Goal: Information Seeking & Learning: Learn about a topic

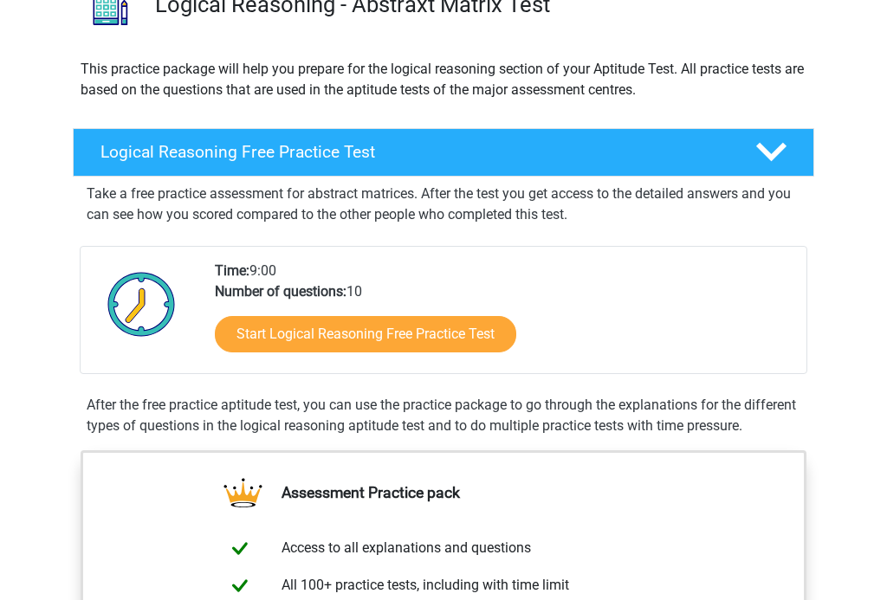
scroll to position [156, 0]
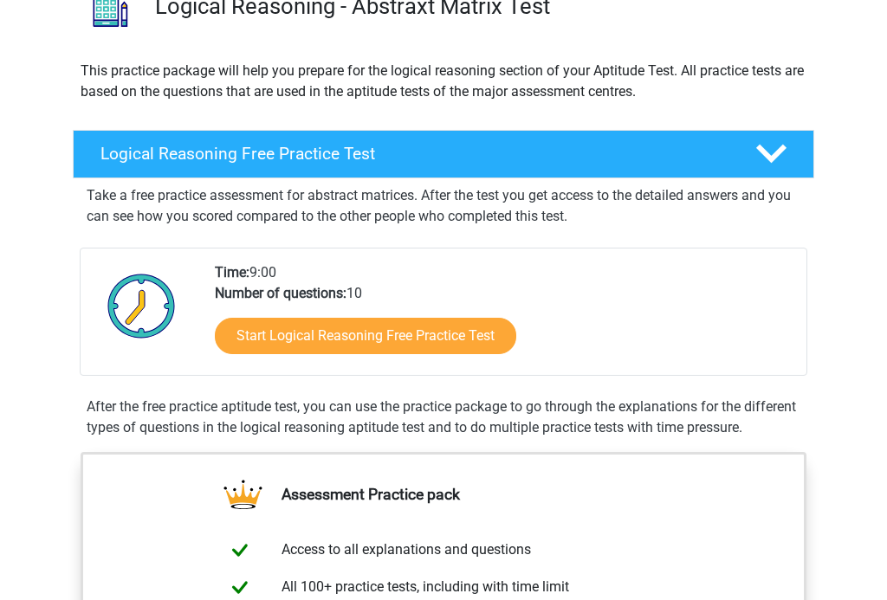
click at [429, 331] on link "Start Logical Reasoning Free Practice Test" at bounding box center [365, 336] width 301 height 36
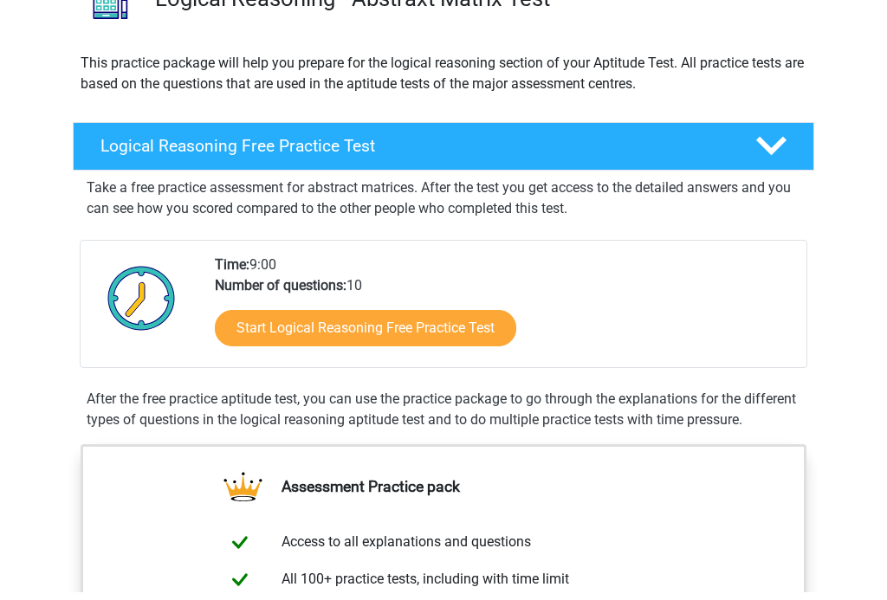
scroll to position [187, 0]
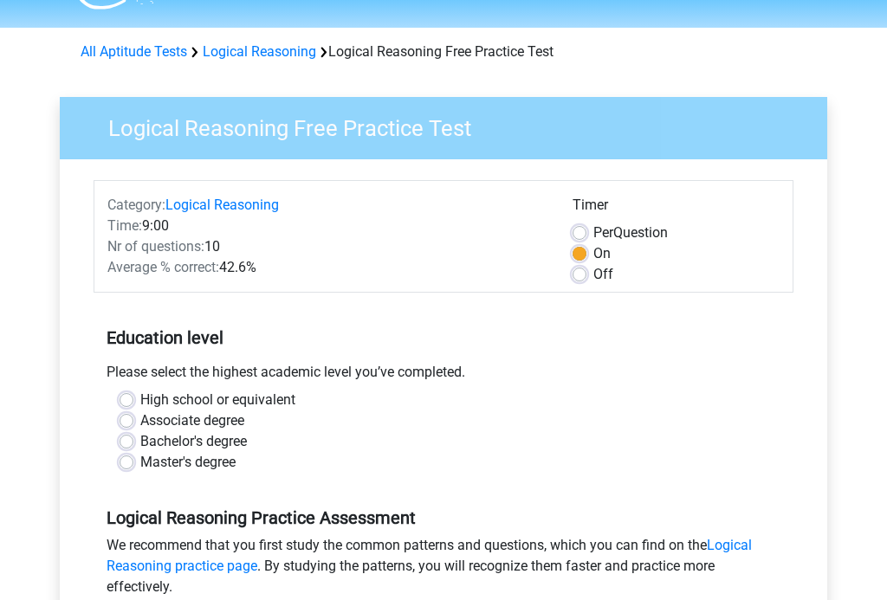
scroll to position [46, 0]
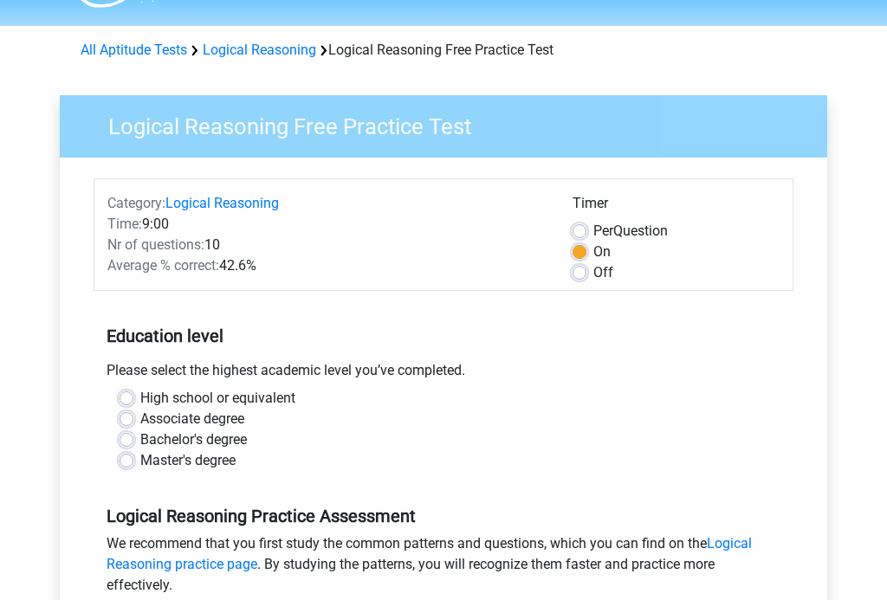
click at [263, 400] on label "High school or equivalent" at bounding box center [217, 399] width 155 height 21
click at [133, 400] on input "High school or equivalent" at bounding box center [126, 397] width 14 height 17
radio input "true"
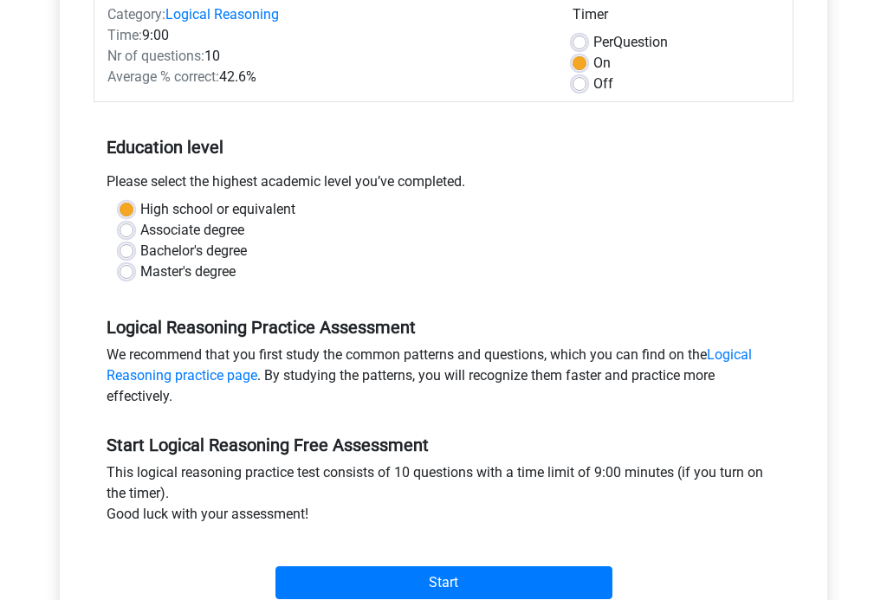
scroll to position [455, 0]
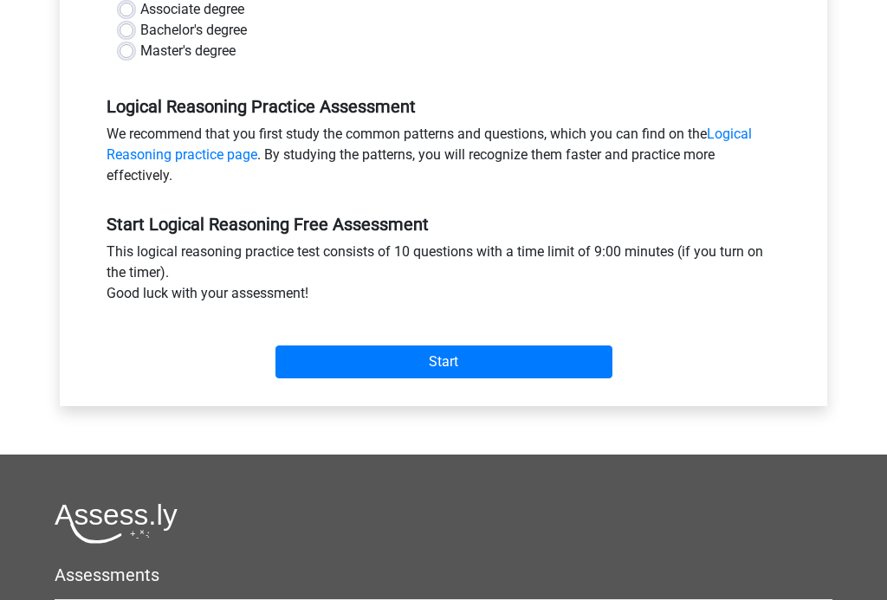
click at [431, 355] on input "Start" at bounding box center [443, 362] width 337 height 33
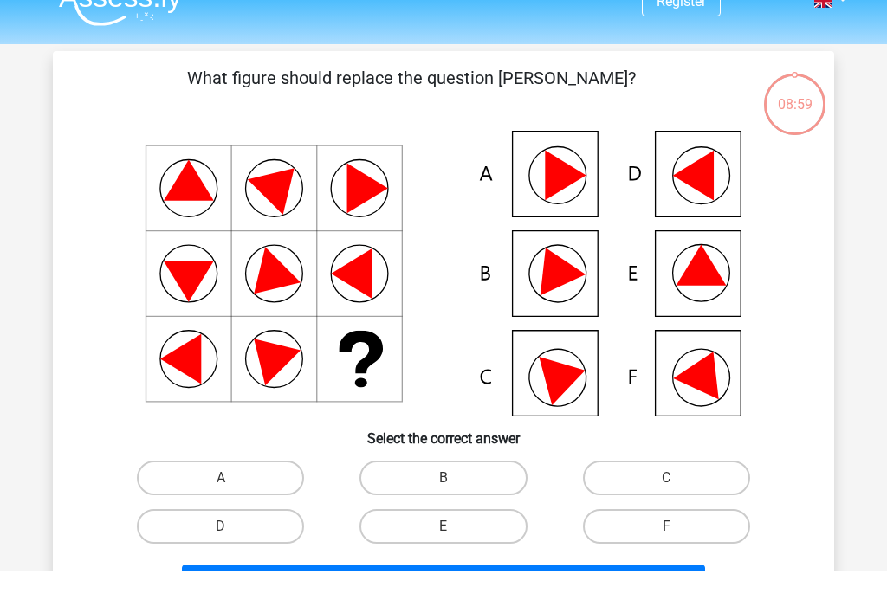
scroll to position [29, 0]
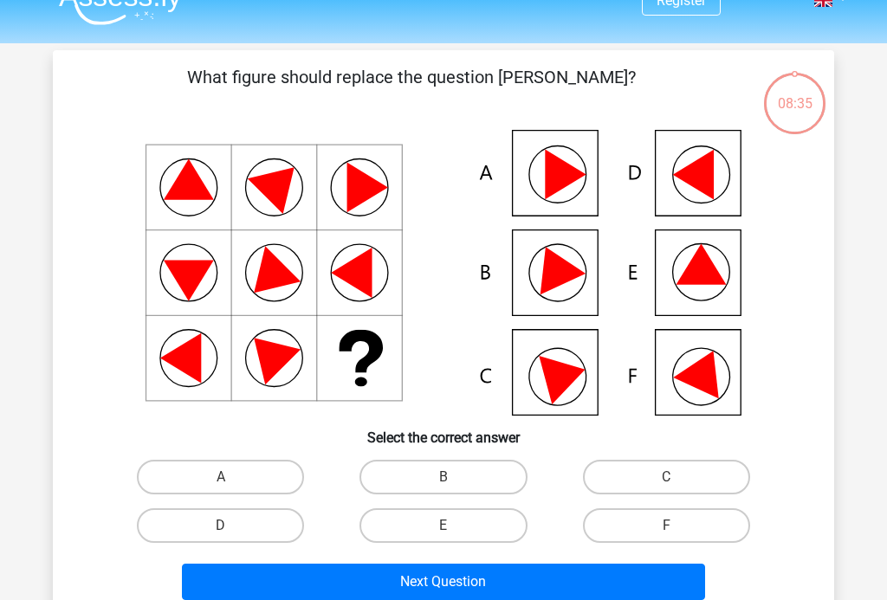
click at [583, 397] on icon at bounding box center [443, 273] width 698 height 286
click at [461, 474] on label "B" at bounding box center [442, 477] width 167 height 35
click at [455, 477] on input "B" at bounding box center [448, 482] width 11 height 11
radio input "true"
click at [645, 485] on label "C" at bounding box center [666, 477] width 167 height 35
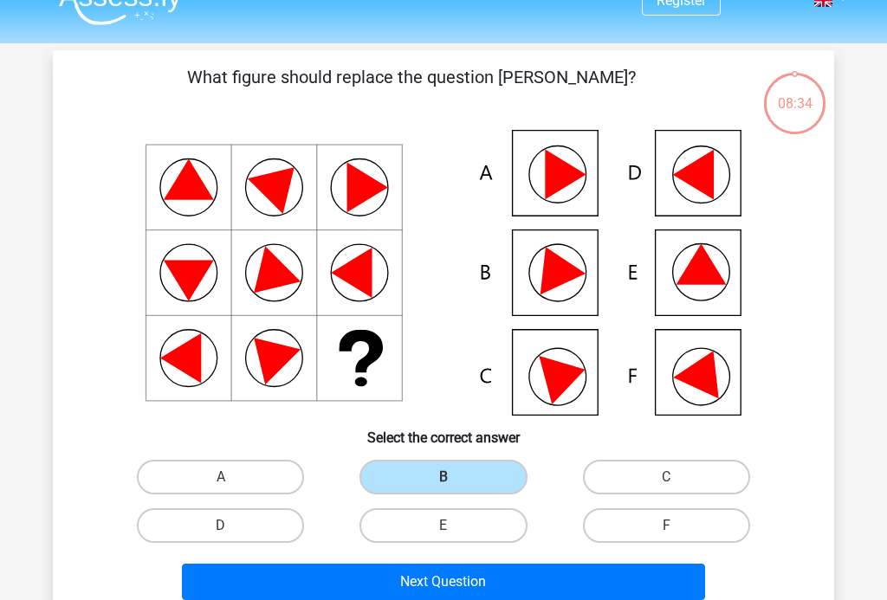
click at [666, 485] on input "C" at bounding box center [671, 482] width 11 height 11
radio input "true"
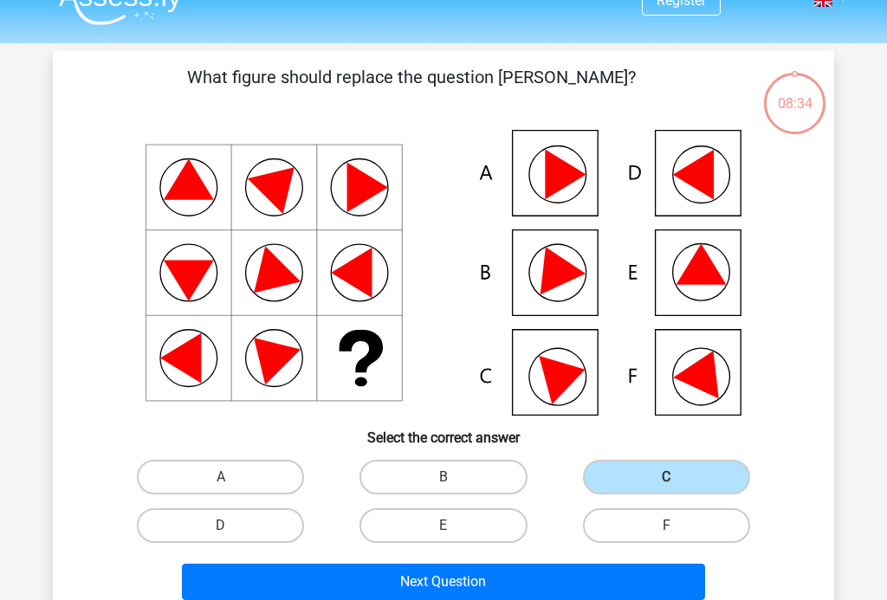
click at [542, 593] on button "Next Question" at bounding box center [444, 582] width 524 height 36
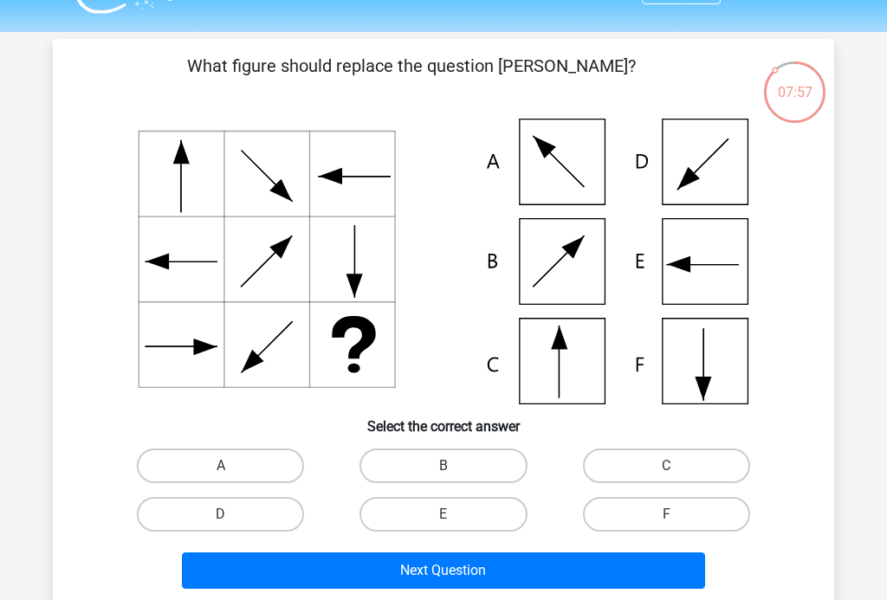
scroll to position [41, 0]
click at [702, 463] on label "C" at bounding box center [666, 465] width 167 height 35
click at [677, 466] on input "C" at bounding box center [671, 471] width 11 height 11
radio input "true"
click at [663, 564] on button "Next Question" at bounding box center [444, 570] width 524 height 36
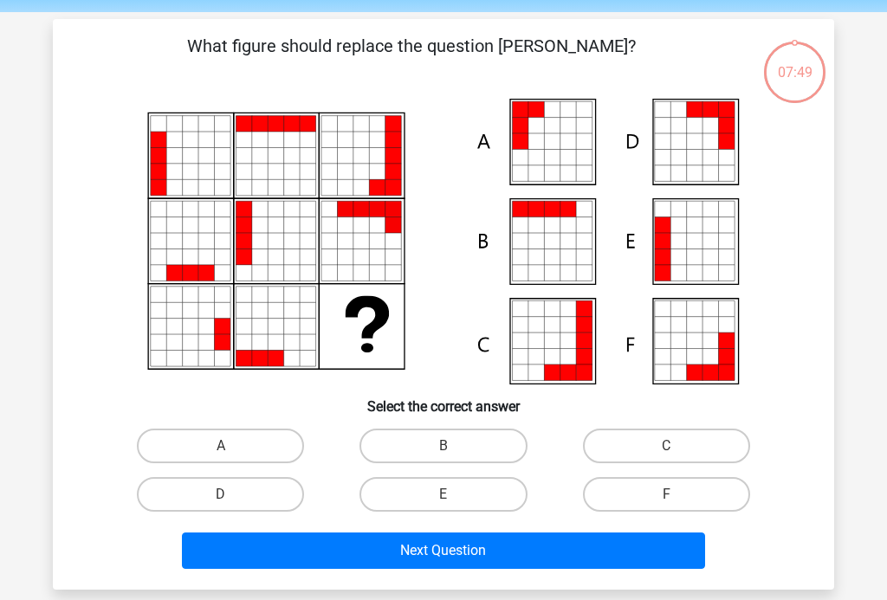
scroll to position [80, 0]
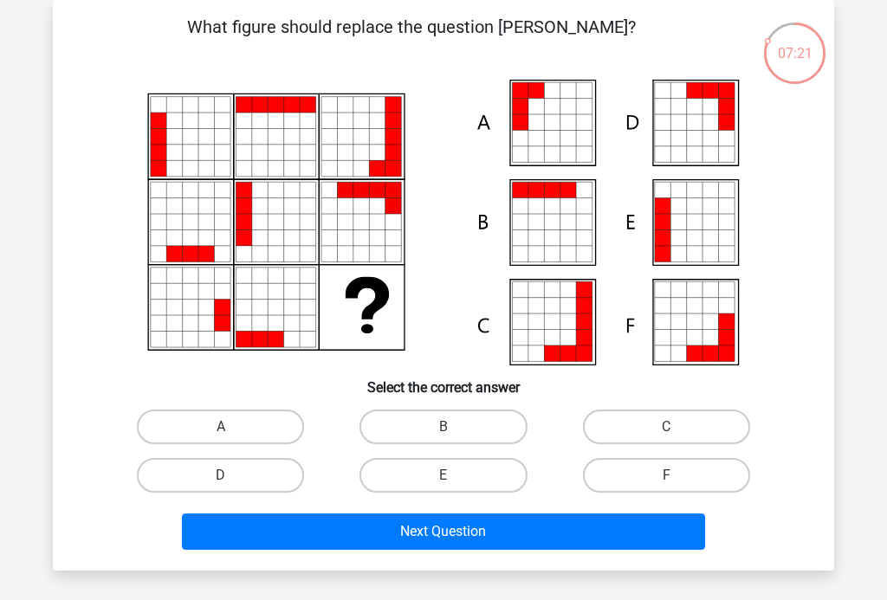
click at [570, 151] on icon at bounding box center [568, 154] width 16 height 16
click at [265, 434] on label "A" at bounding box center [220, 427] width 167 height 35
click at [232, 434] on input "A" at bounding box center [226, 432] width 11 height 11
radio input "true"
click at [317, 536] on button "Next Question" at bounding box center [444, 531] width 524 height 36
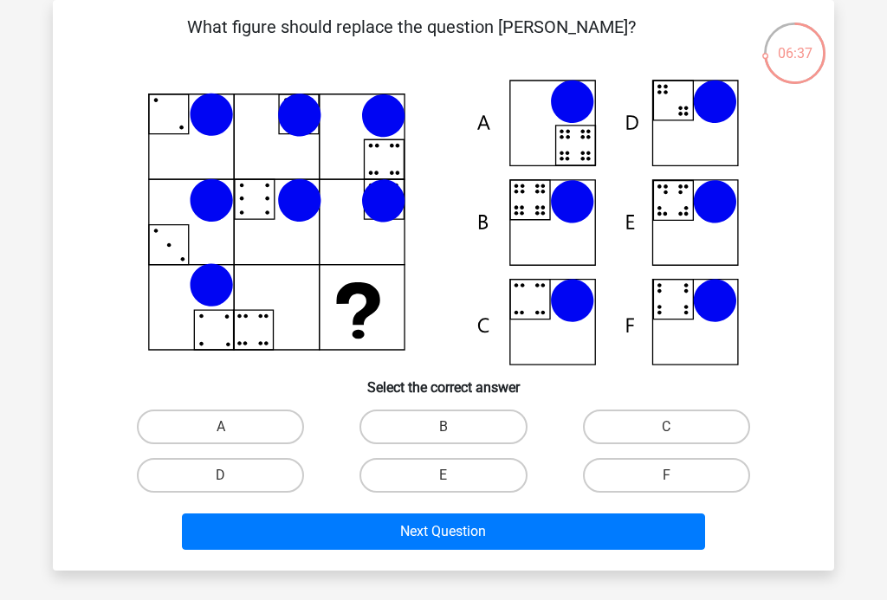
click at [707, 196] on icon at bounding box center [715, 202] width 44 height 44
click at [610, 423] on label "C" at bounding box center [666, 427] width 167 height 35
click at [666, 427] on input "C" at bounding box center [671, 432] width 11 height 11
radio input "true"
click at [448, 491] on label "E" at bounding box center [442, 475] width 167 height 35
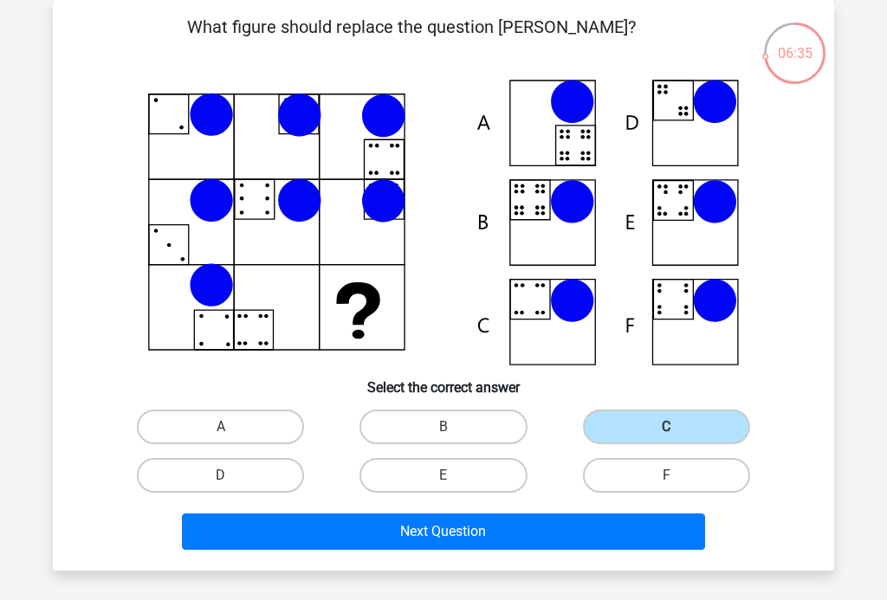
click at [448, 487] on input "E" at bounding box center [448, 480] width 11 height 11
radio input "true"
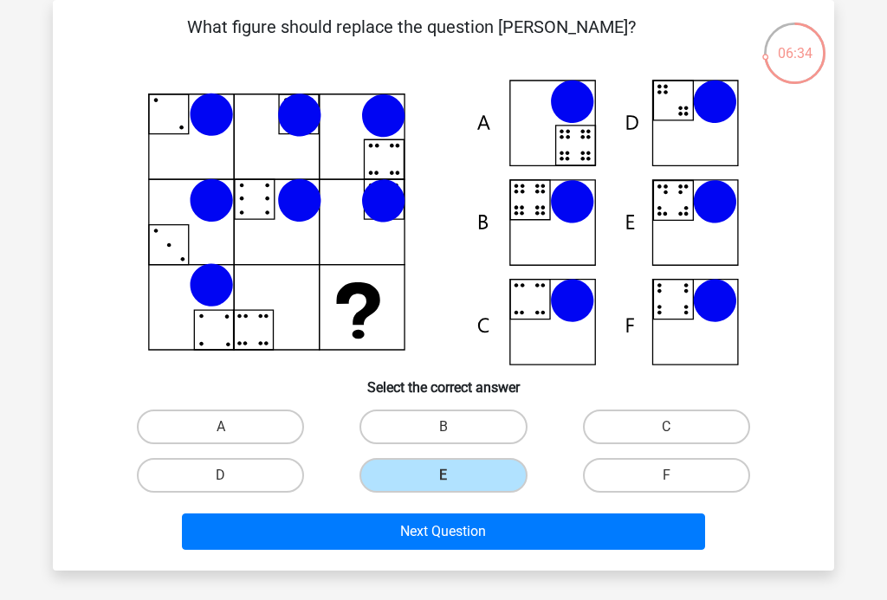
click at [459, 539] on button "Next Question" at bounding box center [444, 531] width 524 height 36
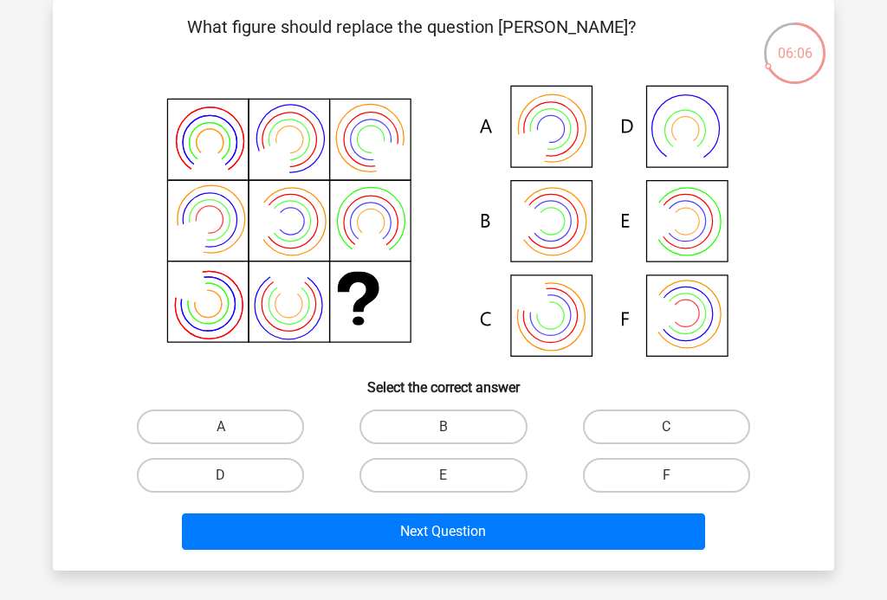
click at [492, 472] on label "E" at bounding box center [442, 475] width 167 height 35
click at [455, 475] on input "E" at bounding box center [448, 480] width 11 height 11
radio input "true"
click at [531, 527] on button "Next Question" at bounding box center [444, 531] width 524 height 36
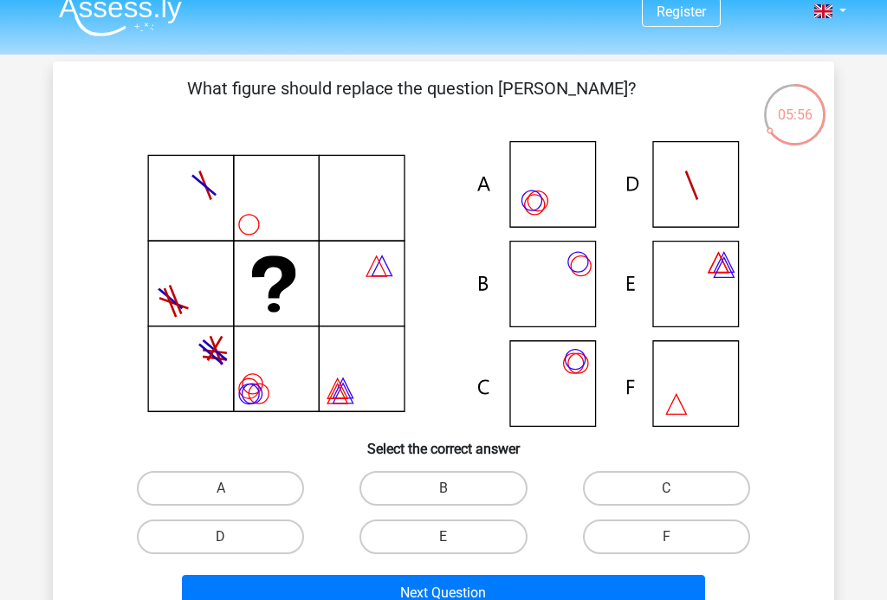
scroll to position [0, 0]
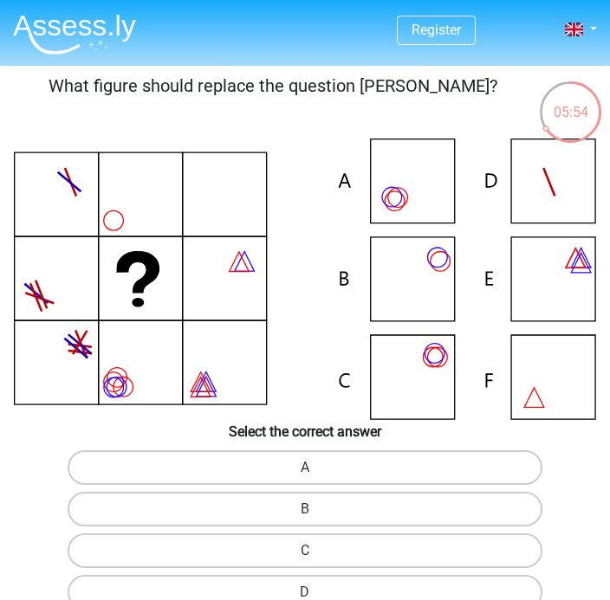
click at [585, 273] on icon at bounding box center [581, 263] width 20 height 20
